Goal: Navigation & Orientation: Go to known website

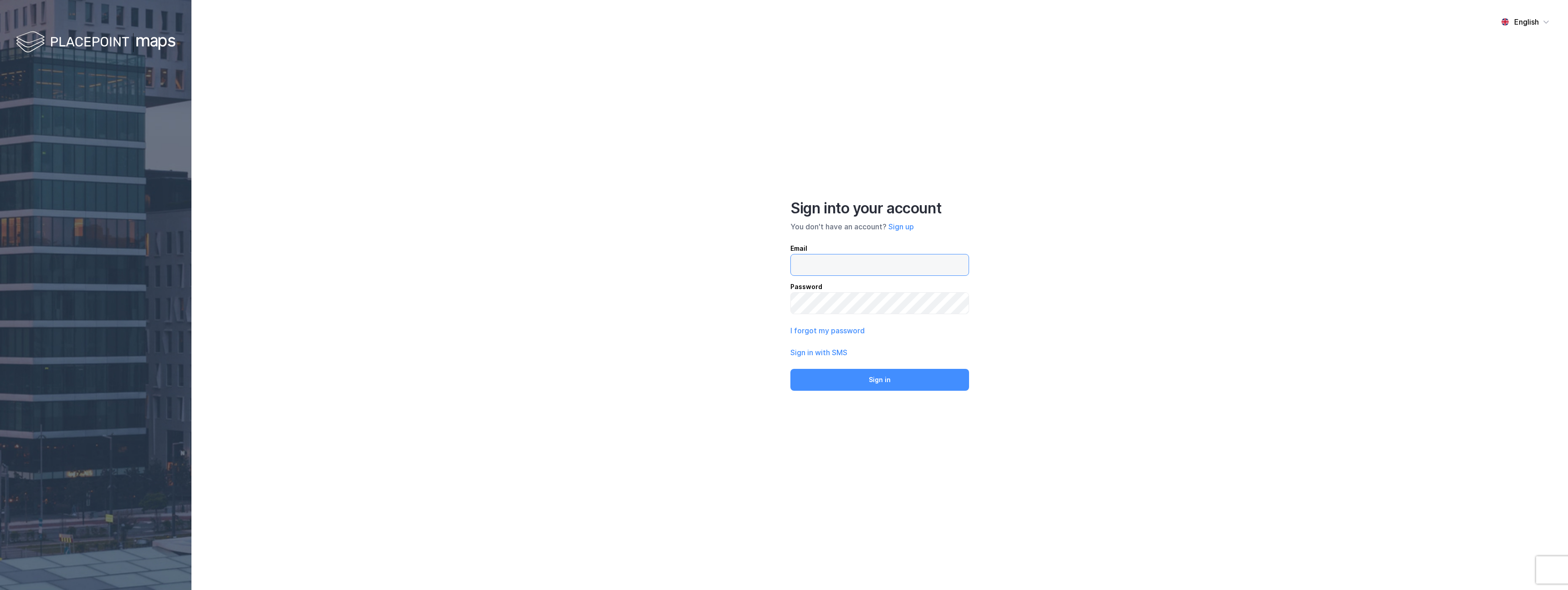
click at [830, 264] on input "email" at bounding box center [880, 265] width 178 height 21
type input "[EMAIL_ADDRESS][DOMAIN_NAME]"
click at [872, 384] on button "Sign in" at bounding box center [880, 380] width 179 height 22
